Goal: Task Accomplishment & Management: Manage account settings

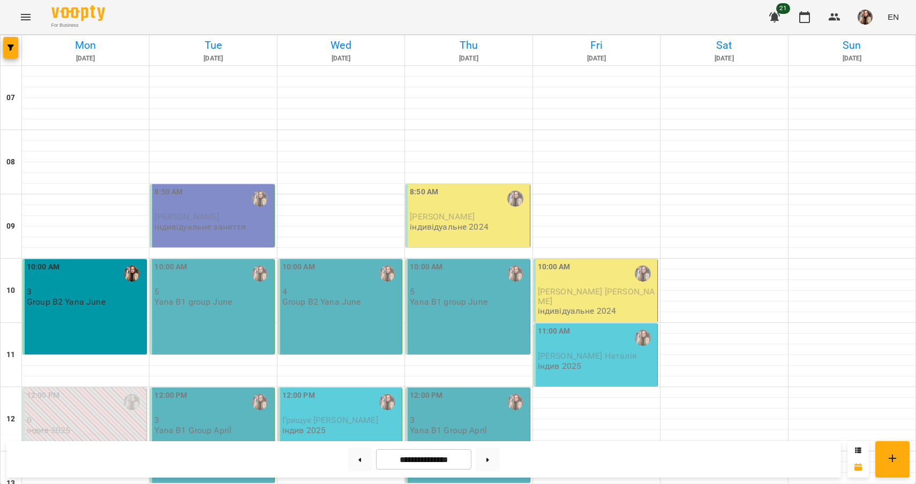
scroll to position [71, 0]
click at [228, 212] on p "[PERSON_NAME]" at bounding box center [212, 216] width 117 height 9
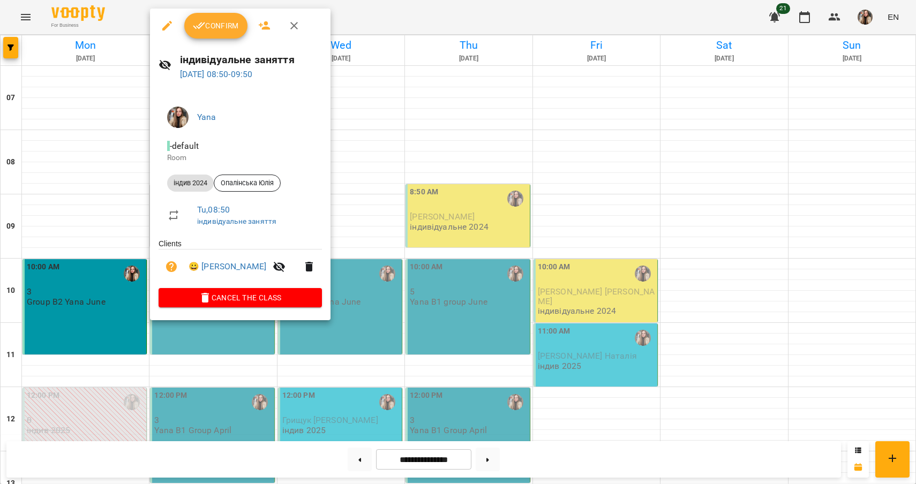
click at [228, 30] on span "Confirm" at bounding box center [216, 25] width 46 height 13
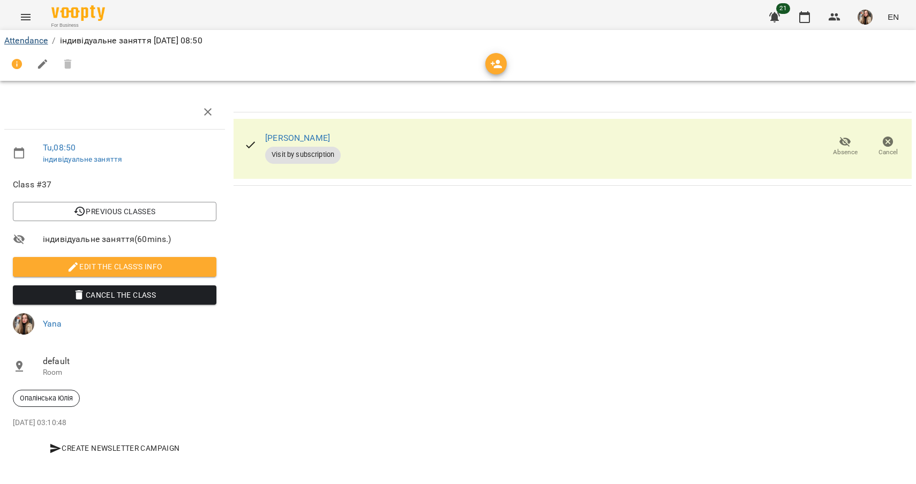
click at [34, 44] on link "Attendance" at bounding box center [25, 40] width 43 height 10
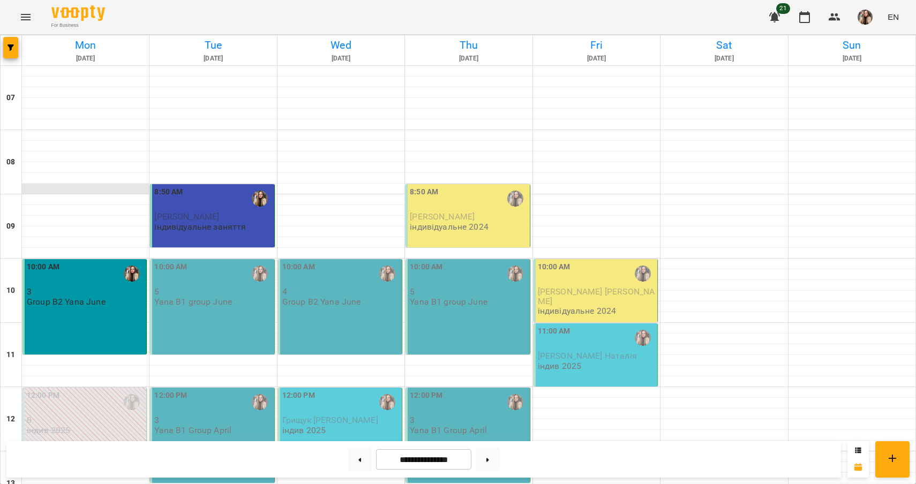
scroll to position [61, 0]
click at [218, 259] on div "10:00 AM 5 Yana B1 group June" at bounding box center [212, 306] width 124 height 95
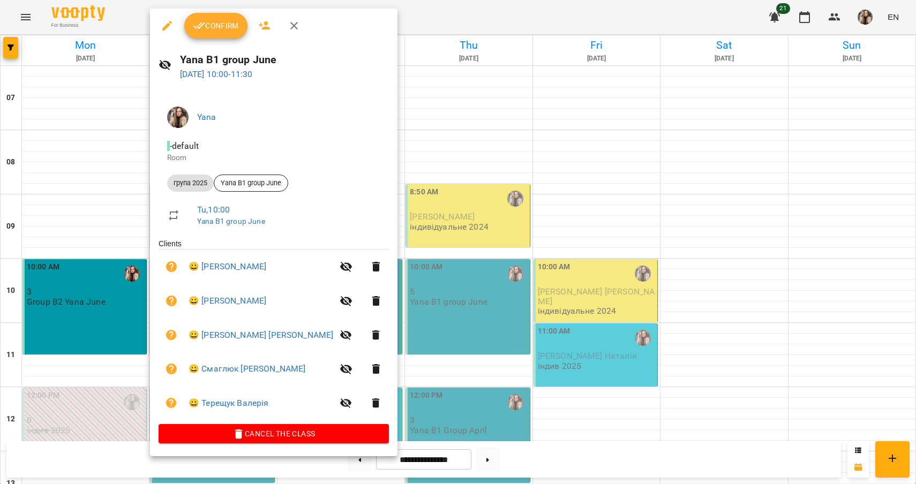
click at [221, 35] on button "Confirm" at bounding box center [215, 26] width 63 height 26
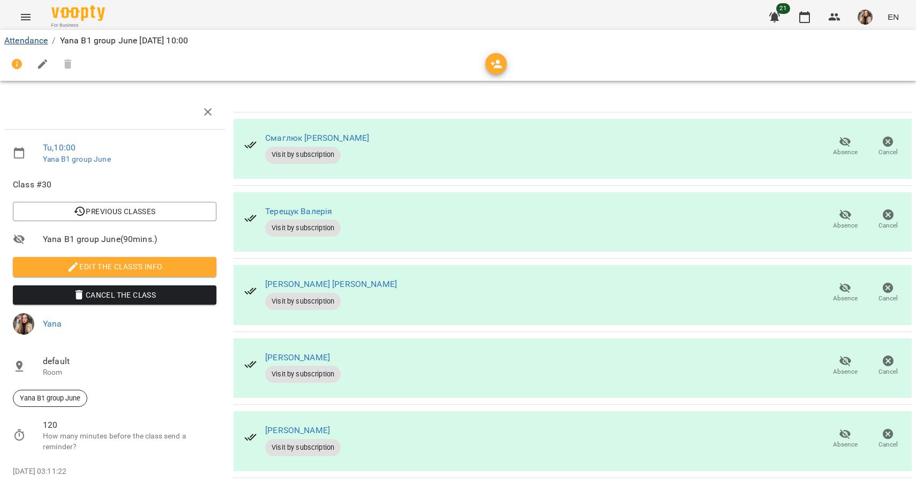
click at [31, 42] on link "Attendance" at bounding box center [25, 40] width 43 height 10
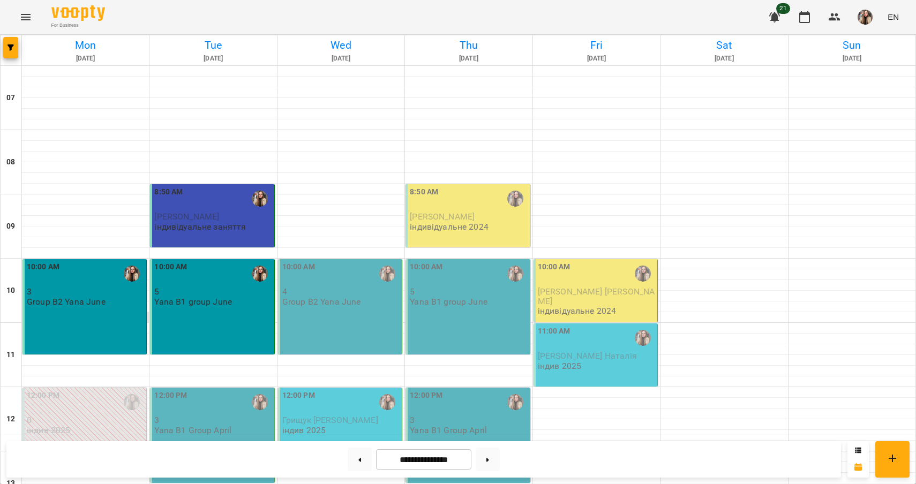
scroll to position [237, 0]
click at [359, 455] on button at bounding box center [360, 460] width 24 height 24
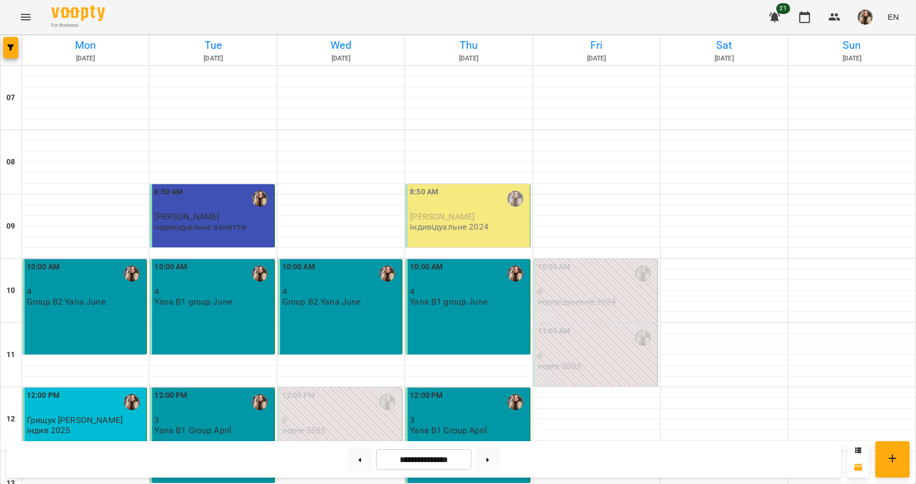
scroll to position [134, 0]
click at [492, 463] on button at bounding box center [488, 460] width 24 height 24
type input "**********"
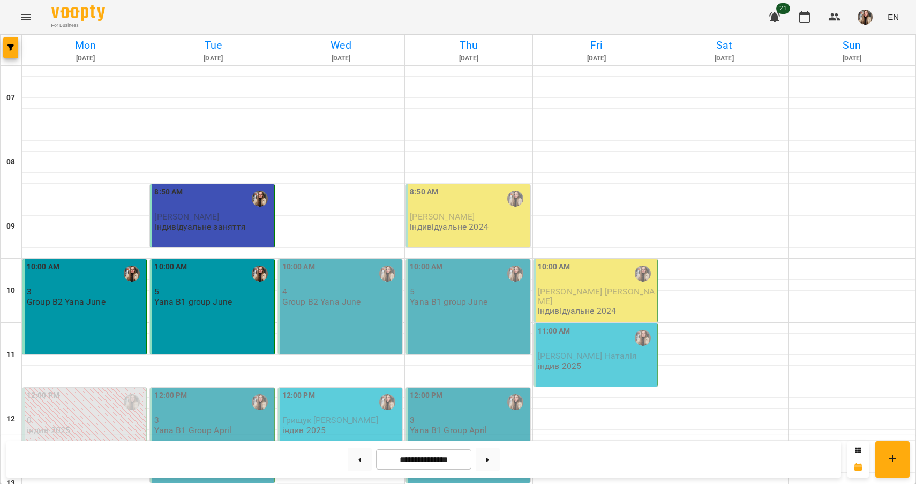
scroll to position [110, 0]
